Goal: Information Seeking & Learning: Learn about a topic

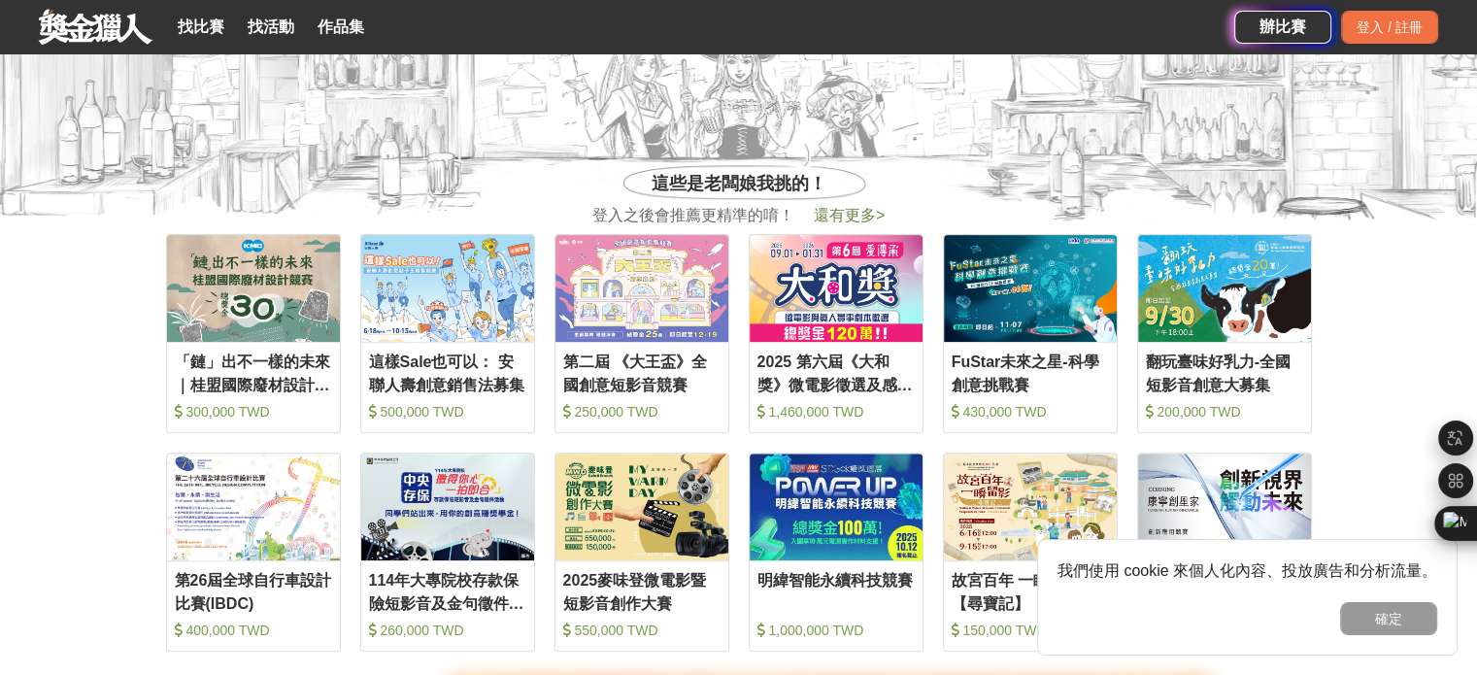
scroll to position [291, 0]
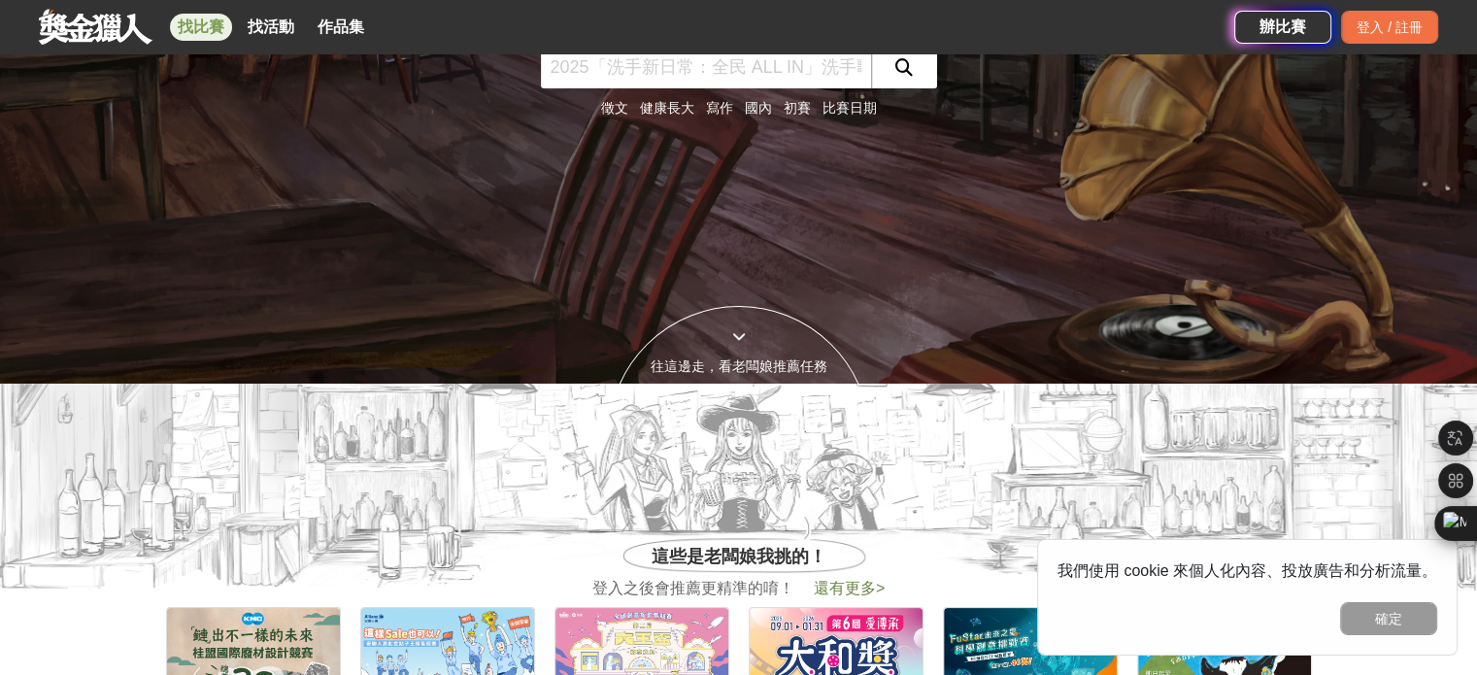
click at [190, 36] on link "找比賽" at bounding box center [201, 27] width 62 height 27
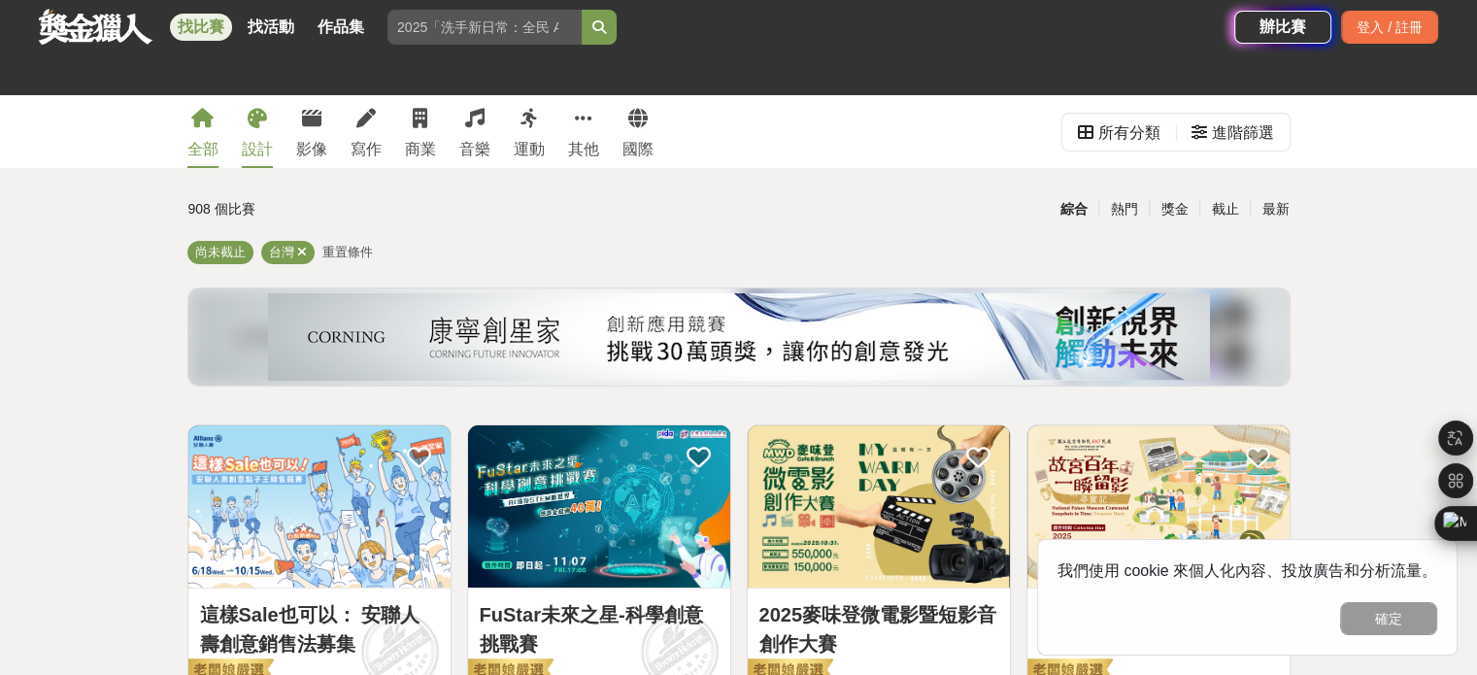
click at [249, 139] on div "設計" at bounding box center [257, 149] width 31 height 23
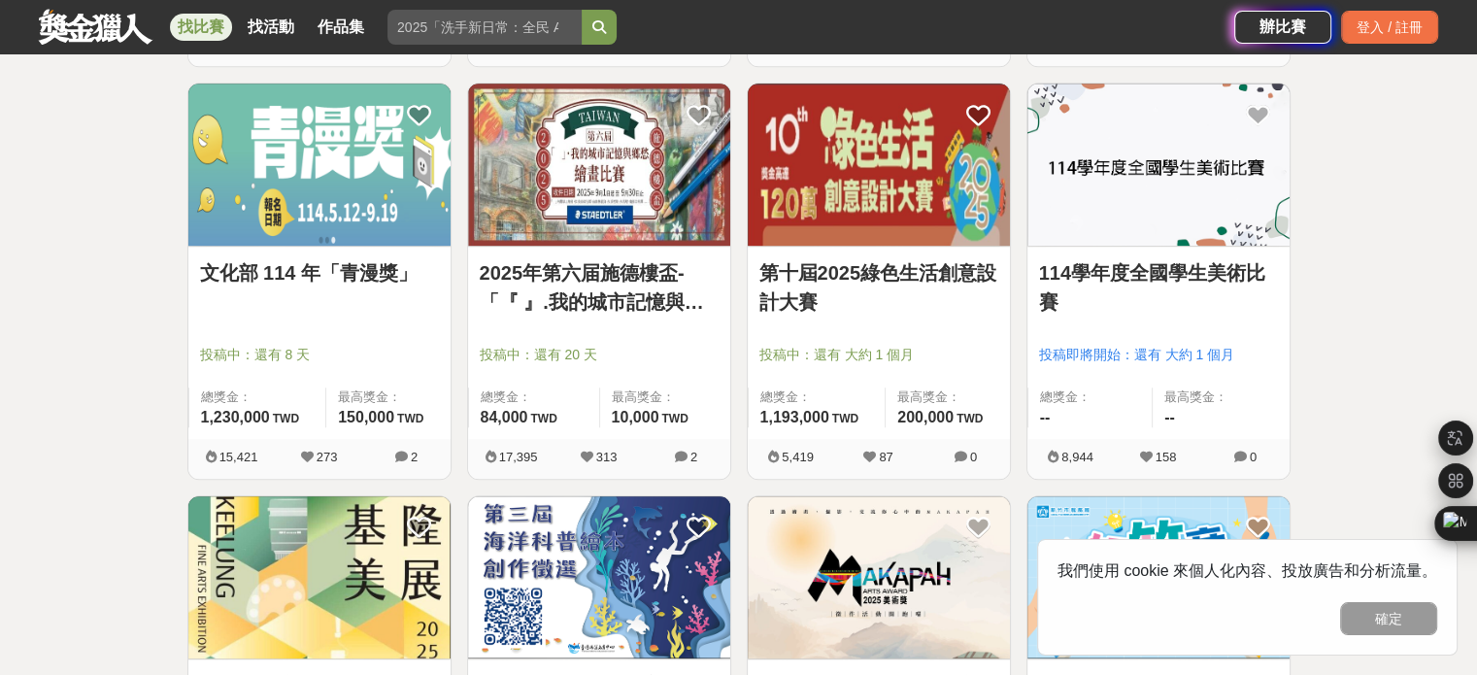
scroll to position [1165, 0]
click at [277, 194] on img at bounding box center [319, 165] width 262 height 162
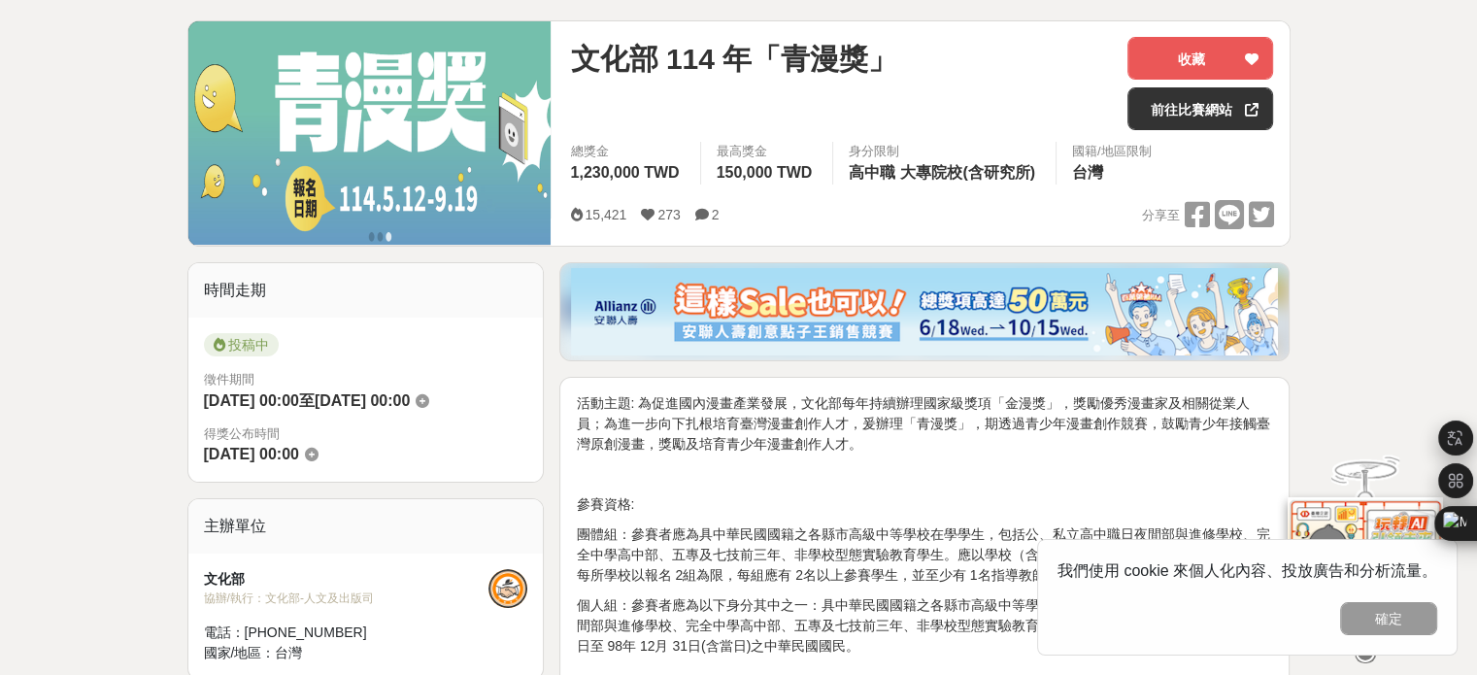
scroll to position [291, 0]
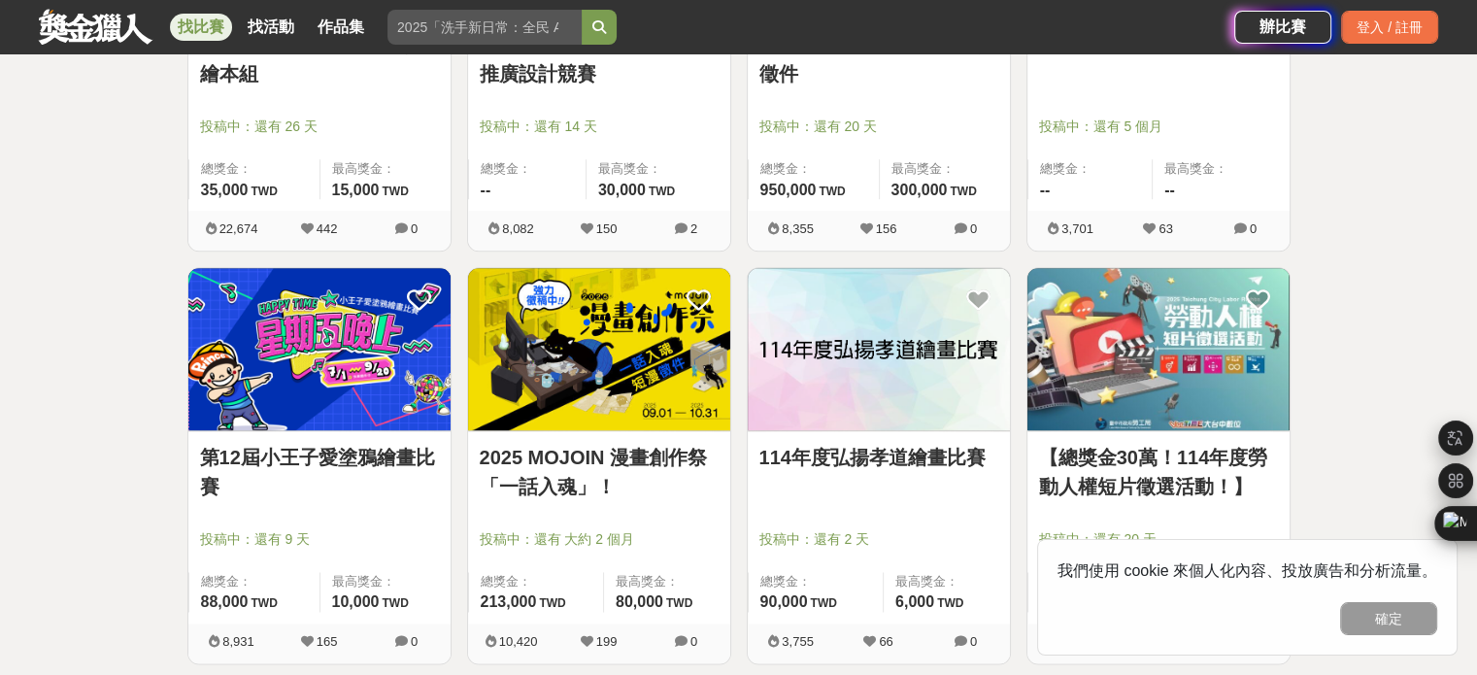
scroll to position [2233, 0]
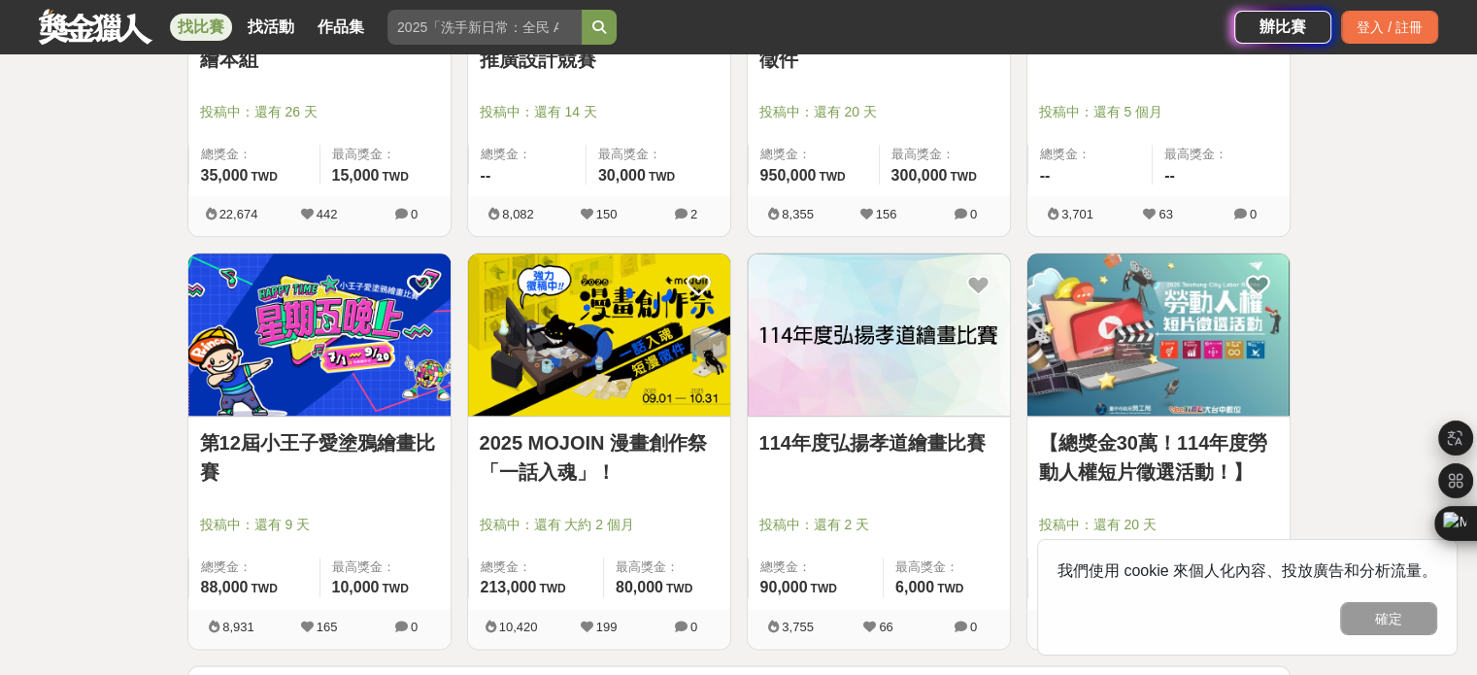
click at [584, 337] on img at bounding box center [599, 334] width 262 height 162
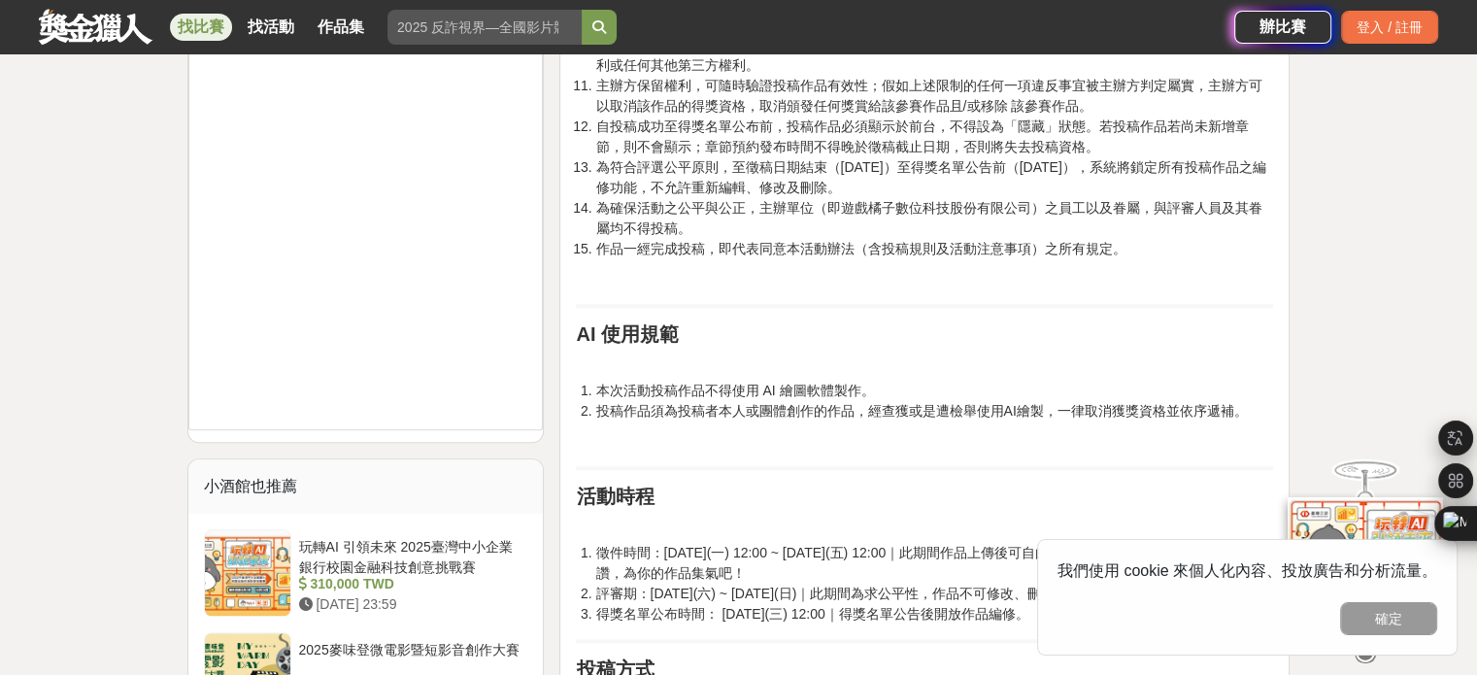
scroll to position [1748, 0]
